Goal: Task Accomplishment & Management: Manage account settings

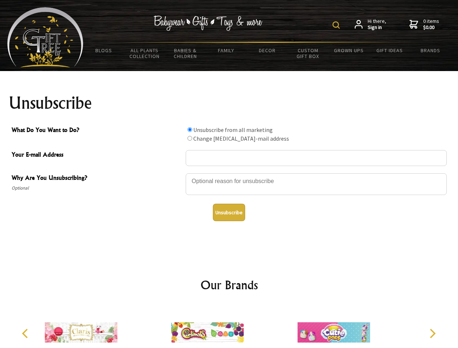
click at [337, 25] on img at bounding box center [335, 24] width 7 height 7
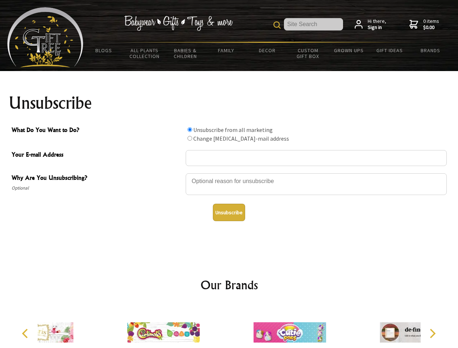
click at [229, 173] on div at bounding box center [316, 185] width 261 height 25
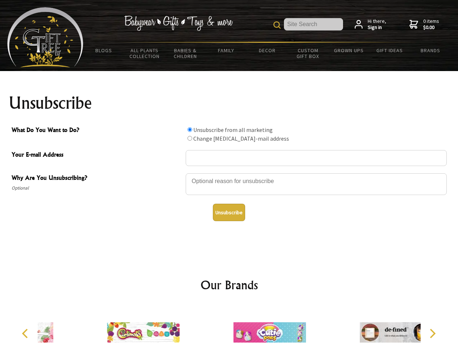
click at [190, 129] on input "What Do You Want to Do?" at bounding box center [189, 129] width 5 height 5
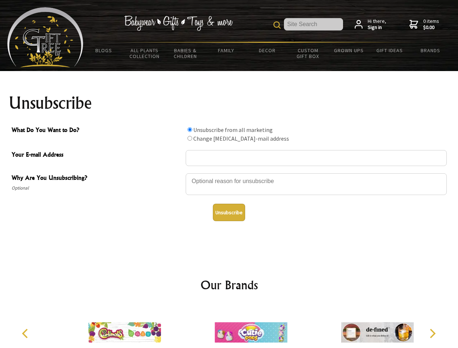
click at [190, 138] on input "What Do You Want to Do?" at bounding box center [189, 138] width 5 height 5
radio input "true"
click at [229, 212] on button "Unsubscribe" at bounding box center [229, 212] width 32 height 17
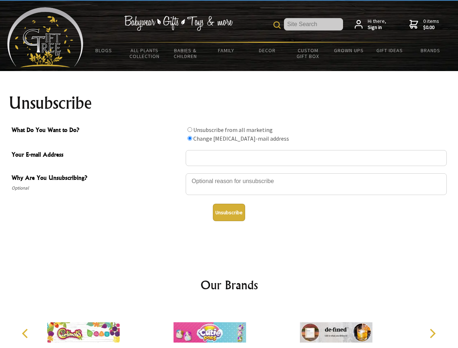
click at [229, 327] on div at bounding box center [209, 333] width 126 height 57
click at [26, 333] on icon "Previous" at bounding box center [25, 333] width 9 height 9
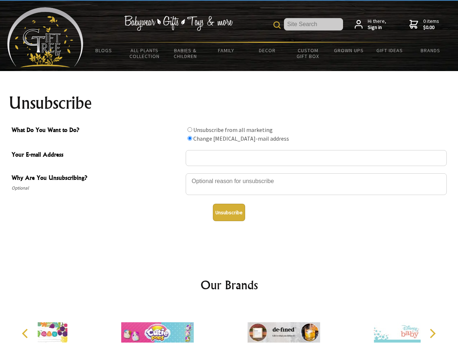
click at [432, 333] on icon "Next" at bounding box center [431, 333] width 9 height 9
